Goal: Information Seeking & Learning: Learn about a topic

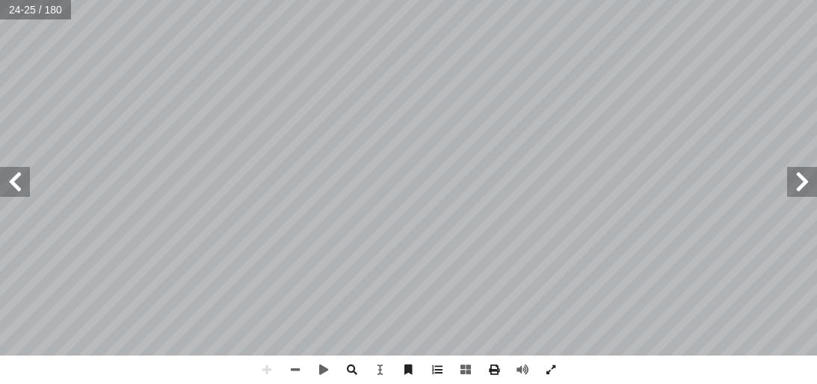
click at [8, 185] on span at bounding box center [15, 182] width 30 height 30
click at [625, 0] on html "الصفحة الرئيسية الصف الأول الصف الثاني الصف الثالث الصف الرابع الصف الخامس الصف…" at bounding box center [408, 68] width 817 height 136
click at [265, 367] on span at bounding box center [267, 369] width 28 height 28
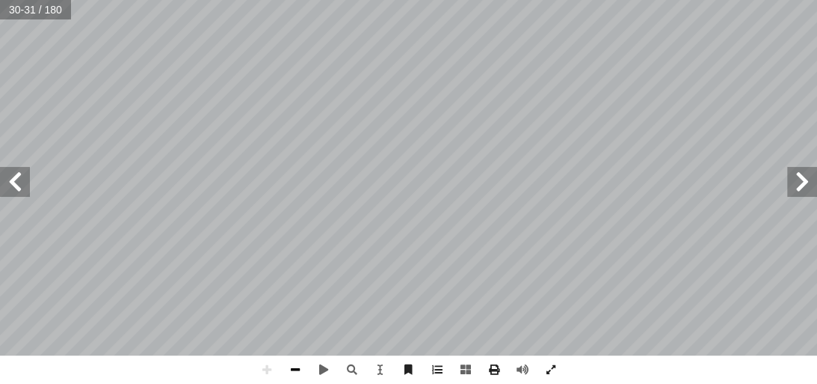
drag, startPoint x: 265, startPoint y: 360, endPoint x: 296, endPoint y: 371, distance: 33.1
click at [296, 371] on span at bounding box center [295, 369] width 28 height 28
drag, startPoint x: 296, startPoint y: 371, endPoint x: 263, endPoint y: 371, distance: 32.9
click at [263, 371] on span at bounding box center [267, 369] width 28 height 28
click at [268, 375] on span at bounding box center [267, 369] width 28 height 28
